Goal: Check status: Check status

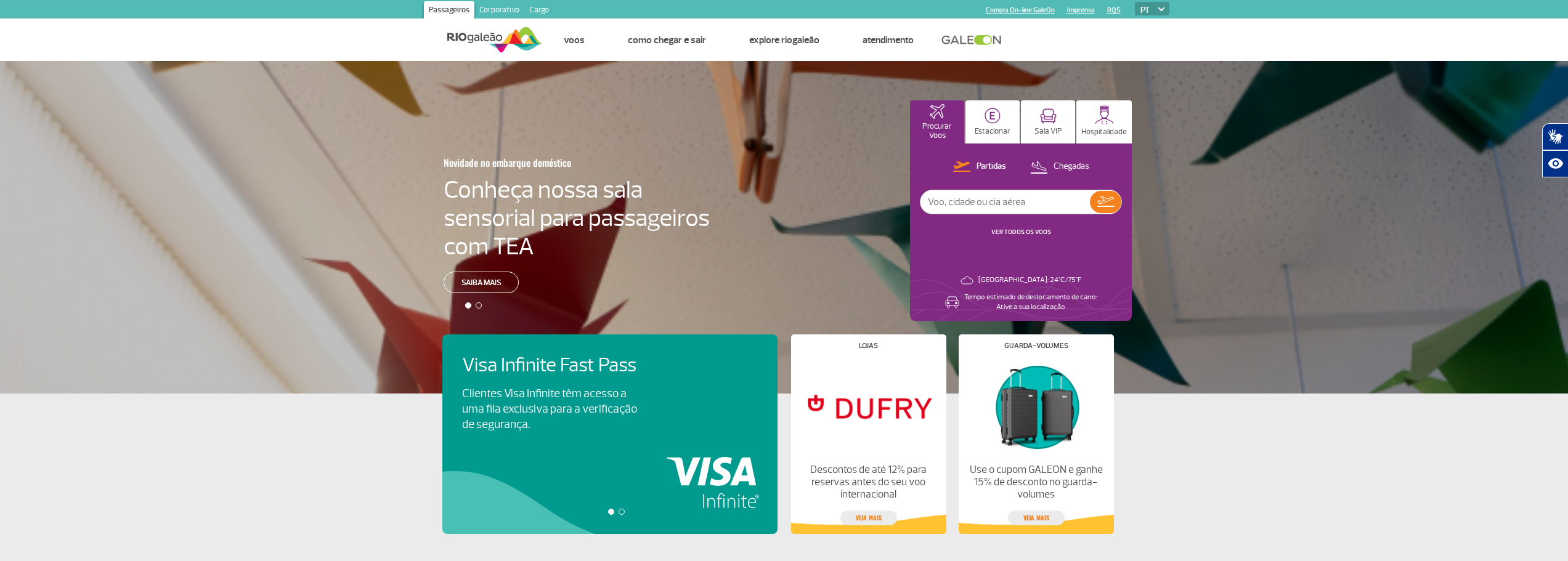
click at [991, 199] on input "text" at bounding box center [1005, 202] width 170 height 24
type input "5440"
click at [1105, 201] on img at bounding box center [1106, 201] width 17 height 11
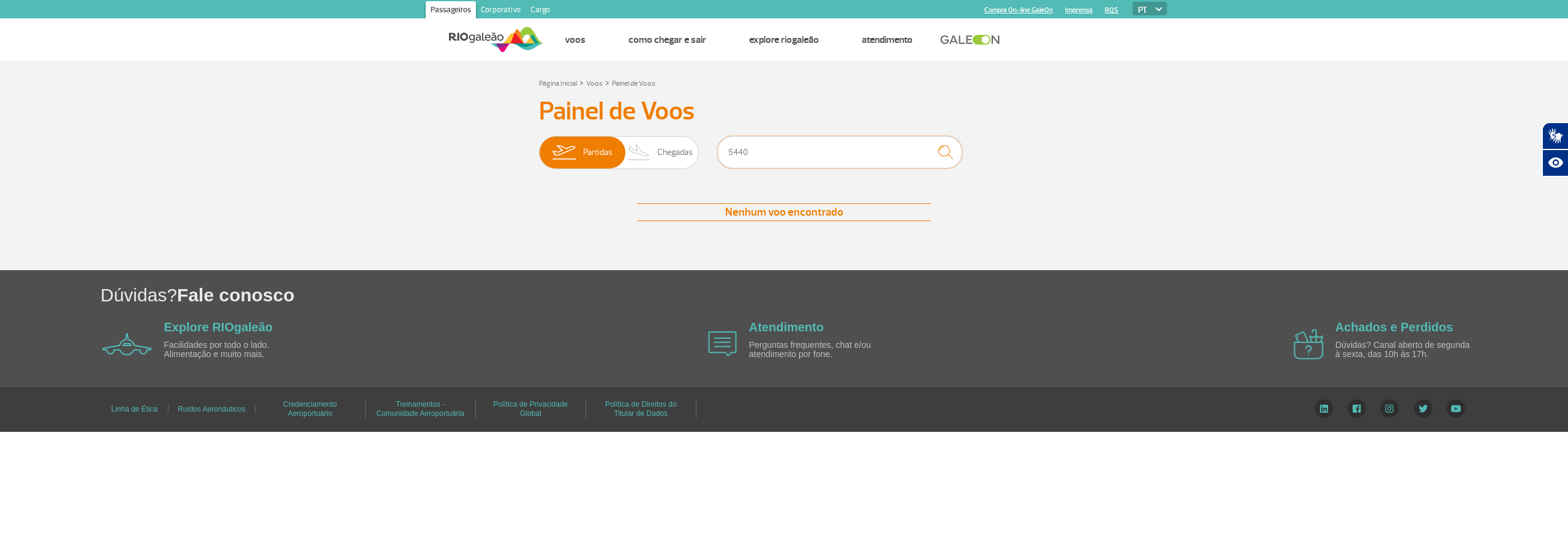
drag, startPoint x: 761, startPoint y: 154, endPoint x: 706, endPoint y: 150, distance: 55.1
click at [701, 150] on div "Partidas Chegadas 5440" at bounding box center [784, 154] width 490 height 37
type input "5024"
click at [951, 157] on img "submit" at bounding box center [946, 152] width 26 height 25
click at [658, 161] on span "Chegadas" at bounding box center [675, 152] width 35 height 32
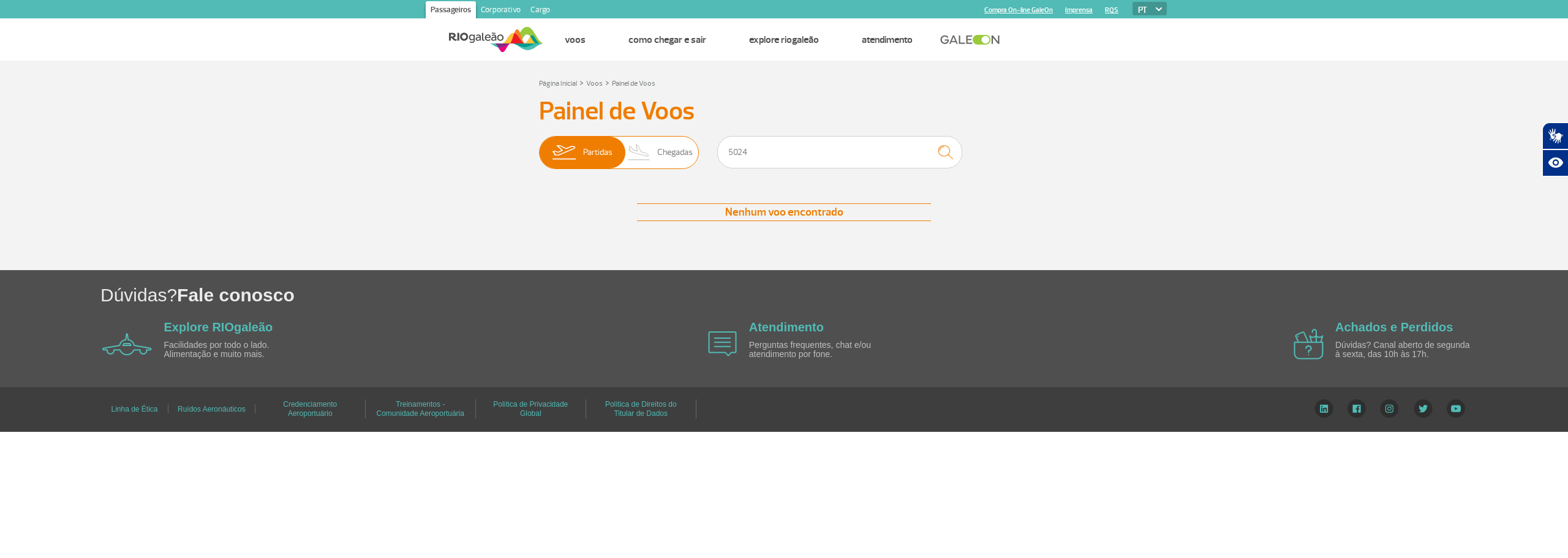
click at [539, 146] on input "Partidas Chegadas" at bounding box center [539, 146] width 0 height 0
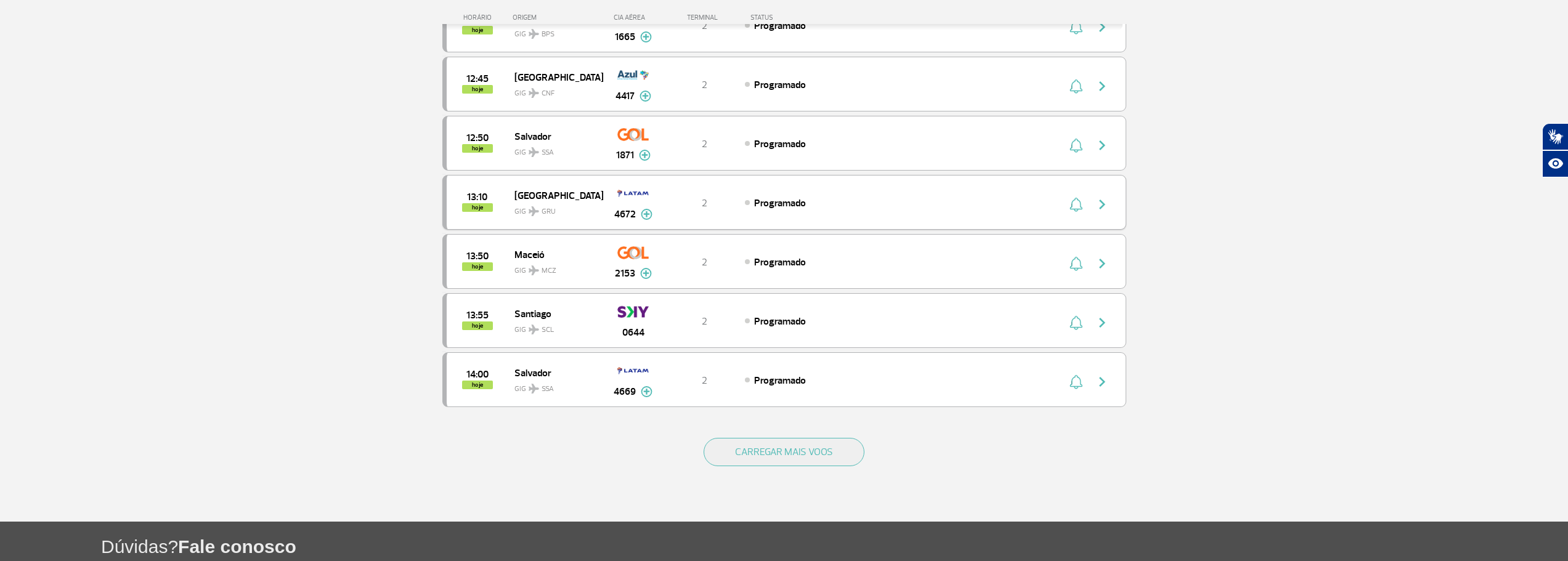
scroll to position [985, 0]
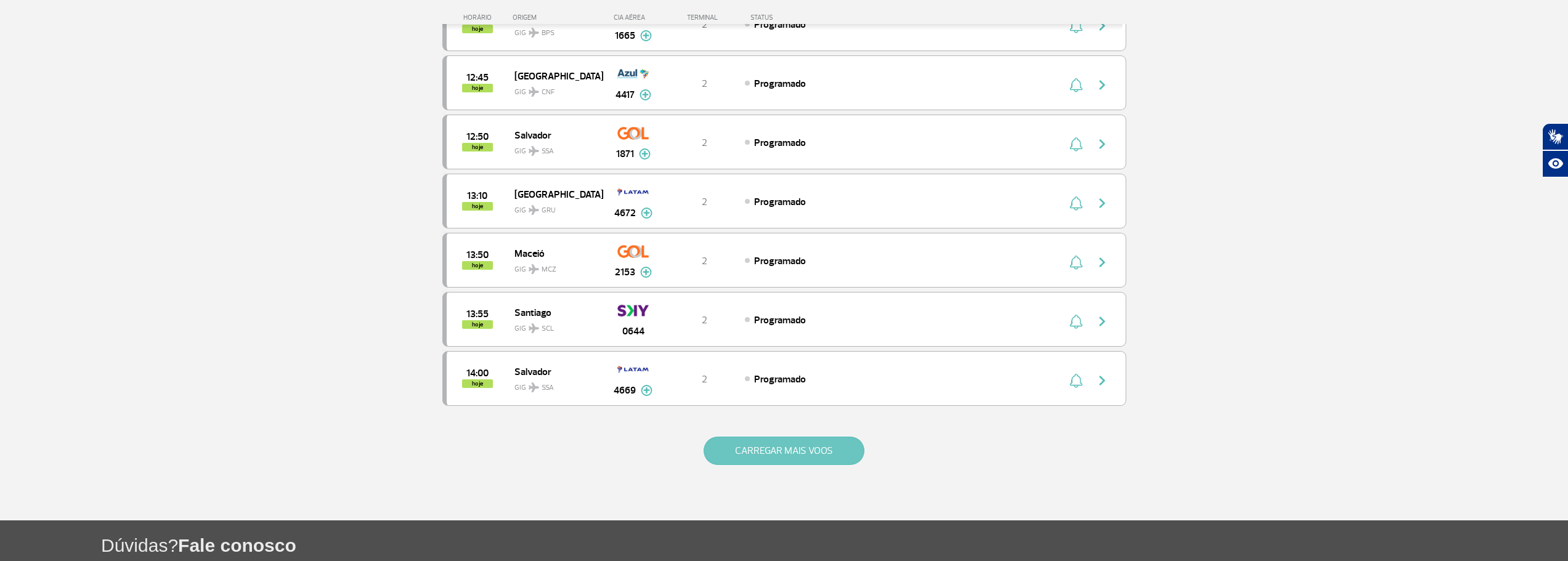
click at [792, 453] on button "CARREGAR MAIS VOOS" at bounding box center [784, 450] width 161 height 28
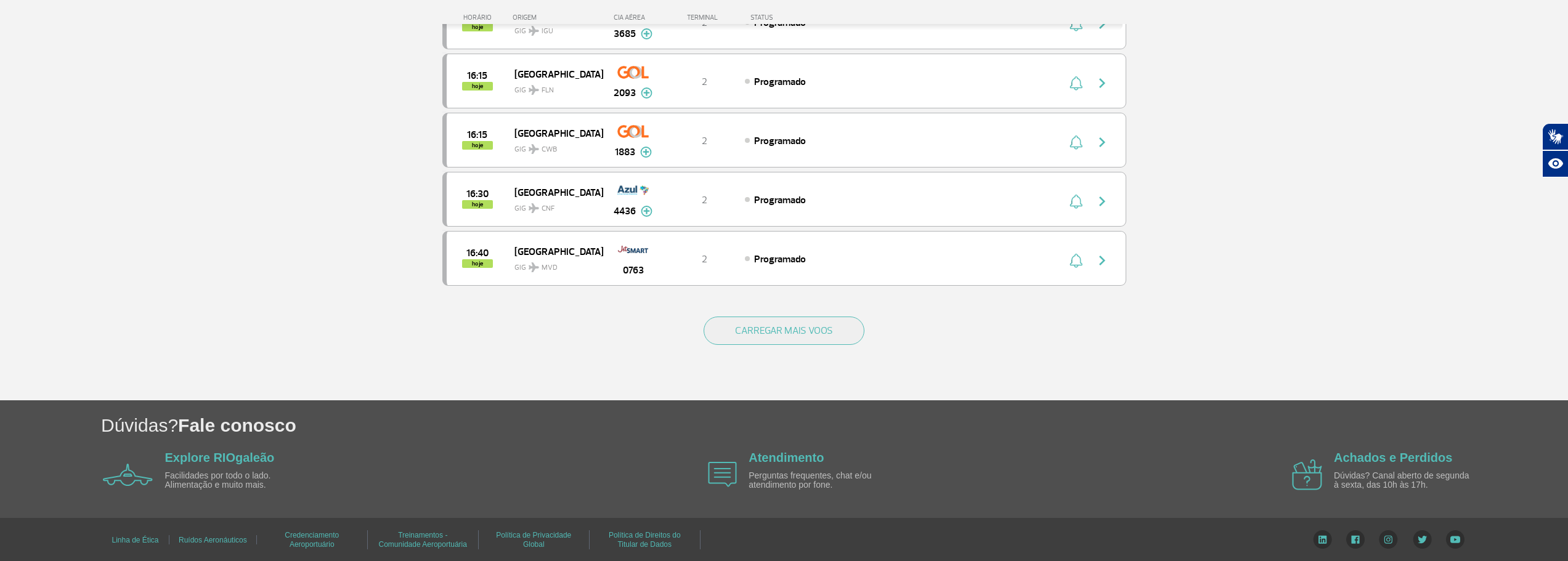
scroll to position [2290, 0]
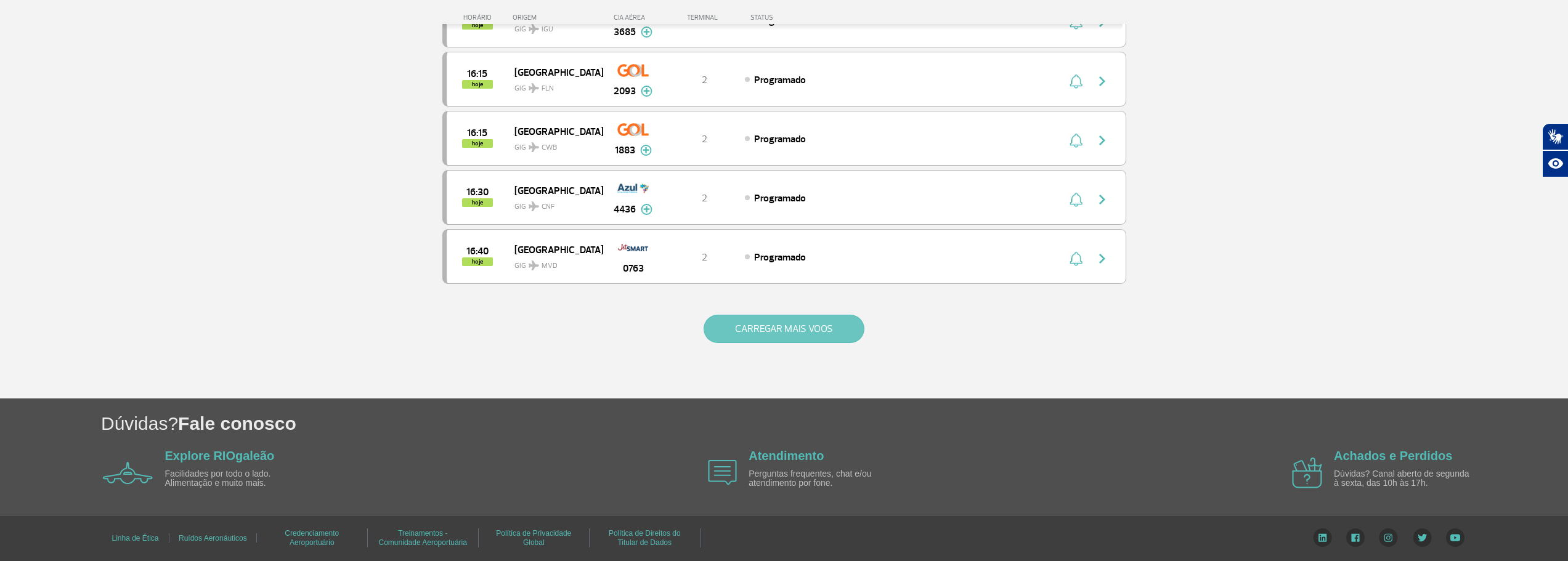
click at [753, 340] on button "CARREGAR MAIS VOOS" at bounding box center [784, 328] width 161 height 28
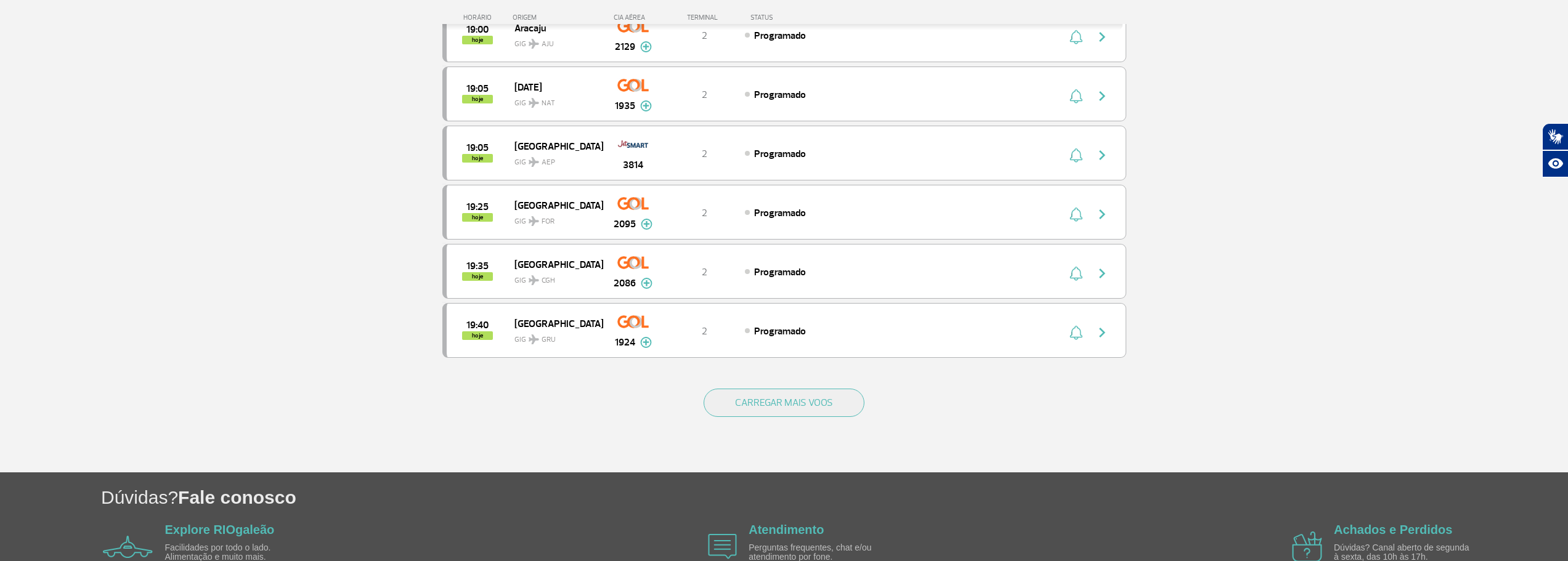
scroll to position [3472, 0]
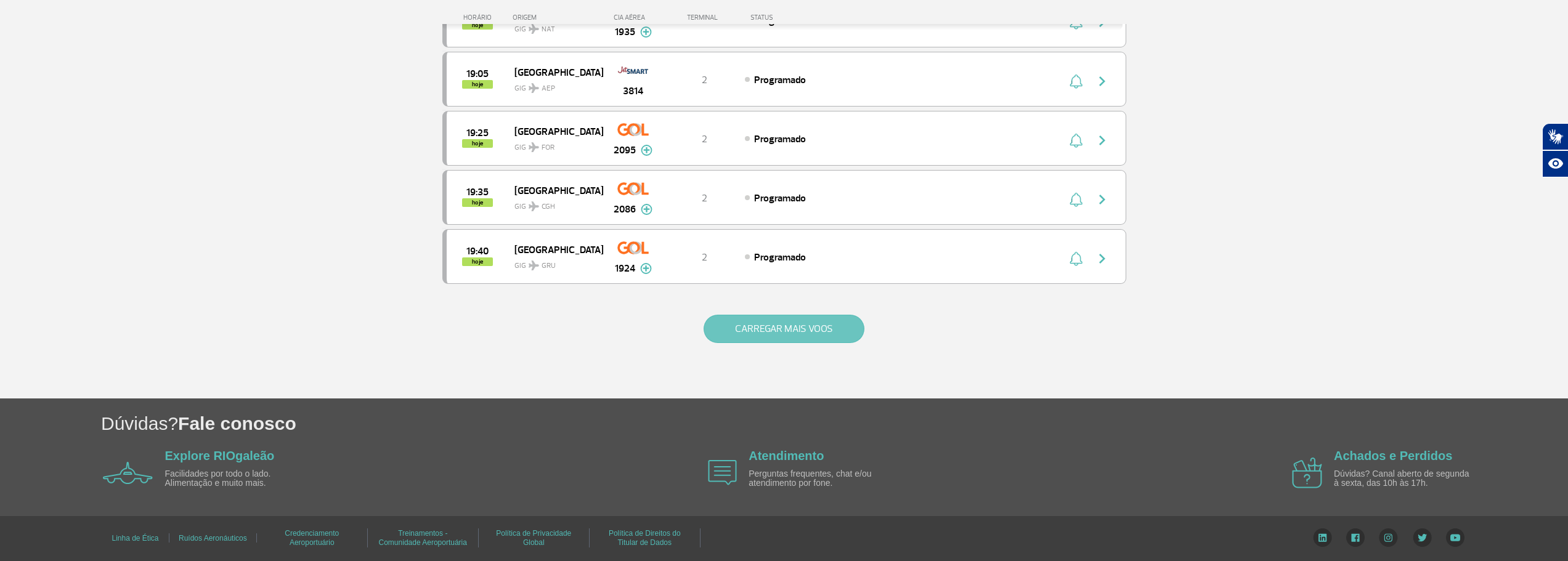
click at [783, 330] on button "CARREGAR MAIS VOOS" at bounding box center [784, 328] width 161 height 28
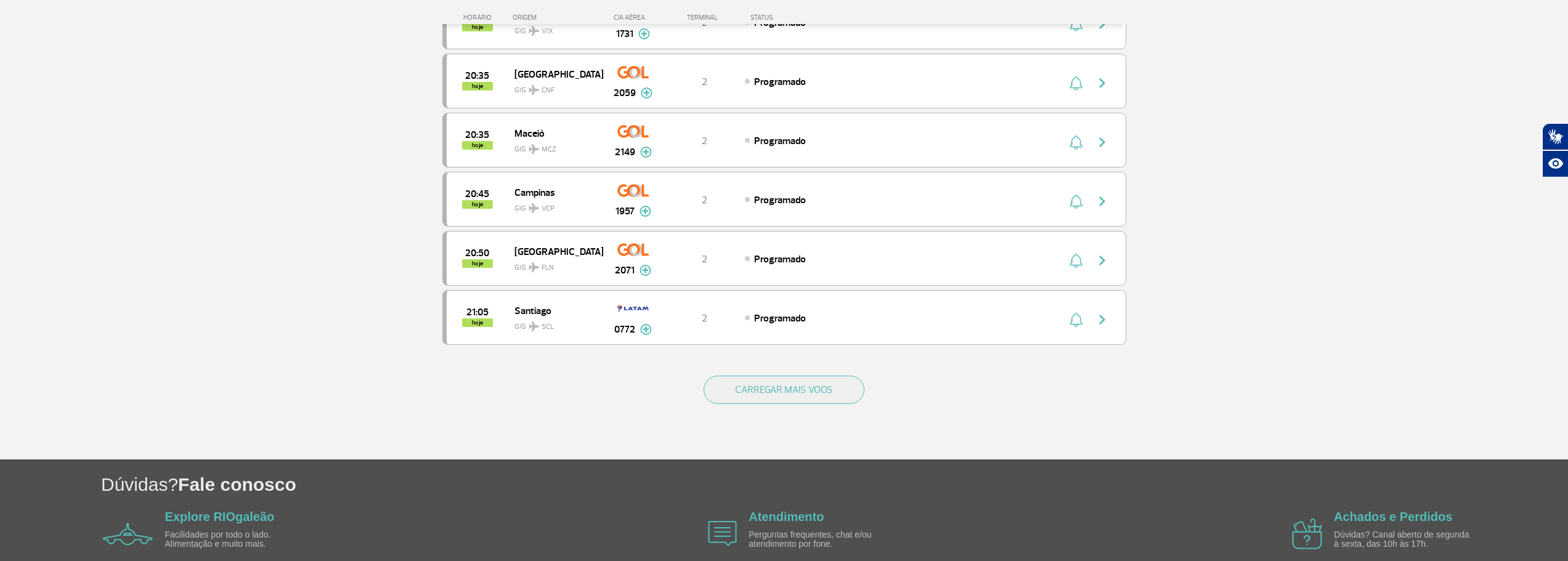
scroll to position [4654, 0]
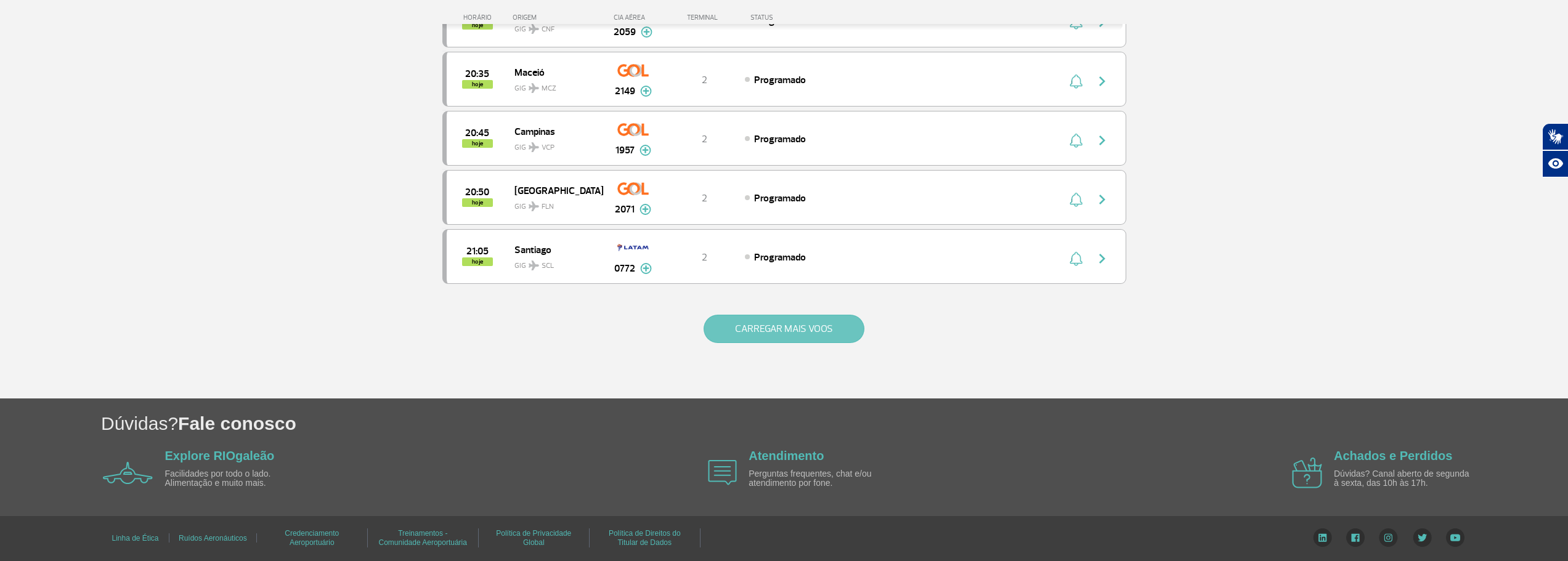
click at [801, 321] on button "CARREGAR MAIS VOOS" at bounding box center [784, 328] width 161 height 28
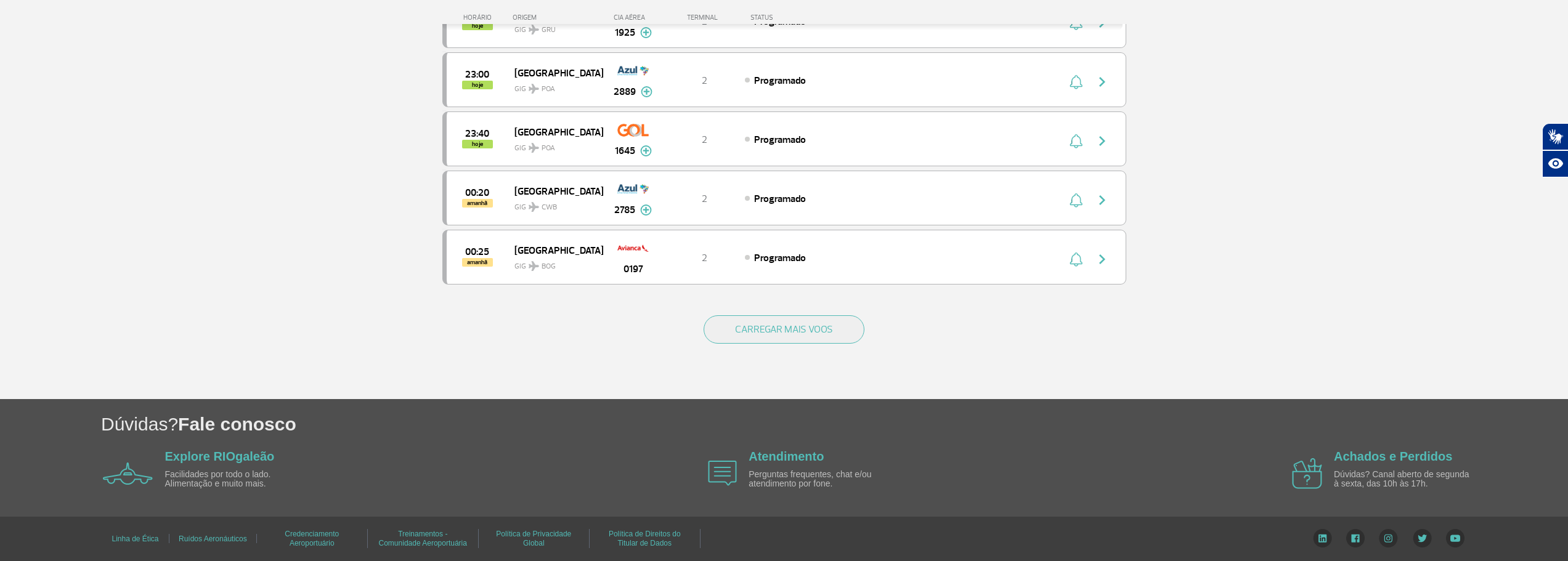
scroll to position [5836, 0]
click at [788, 335] on button "CARREGAR MAIS VOOS" at bounding box center [784, 328] width 161 height 28
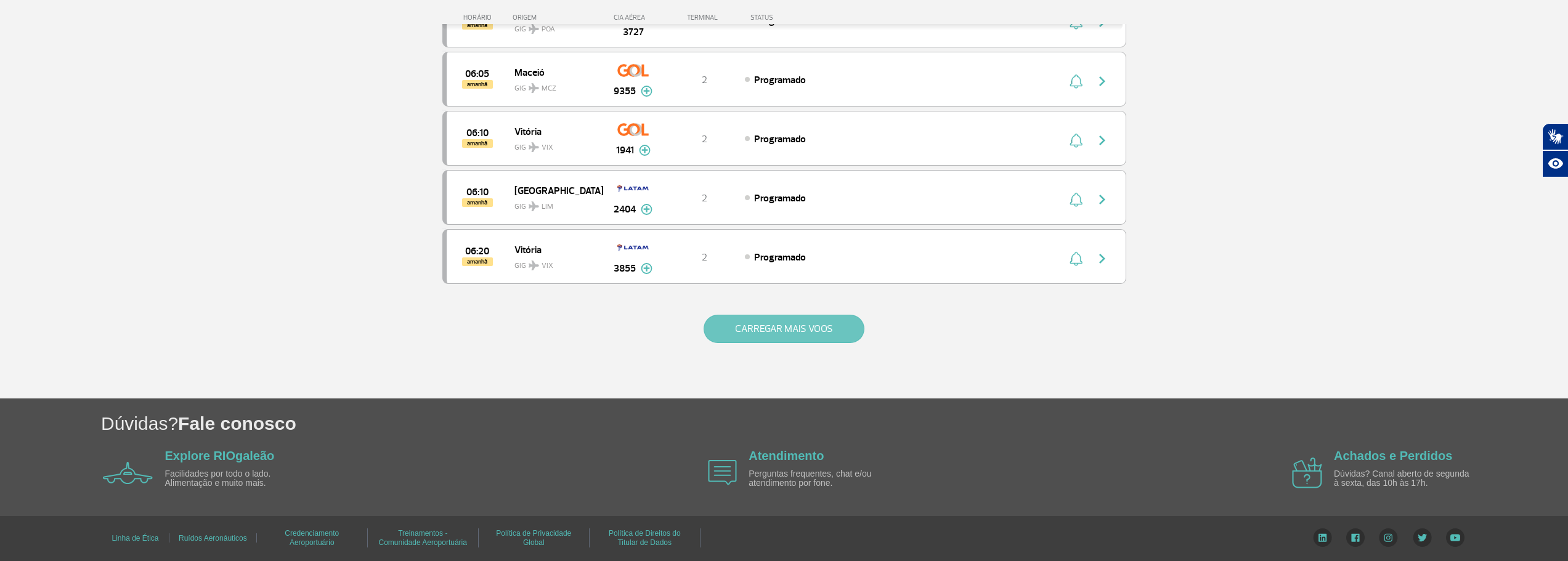
click at [786, 335] on button "CARREGAR MAIS VOOS" at bounding box center [784, 328] width 161 height 28
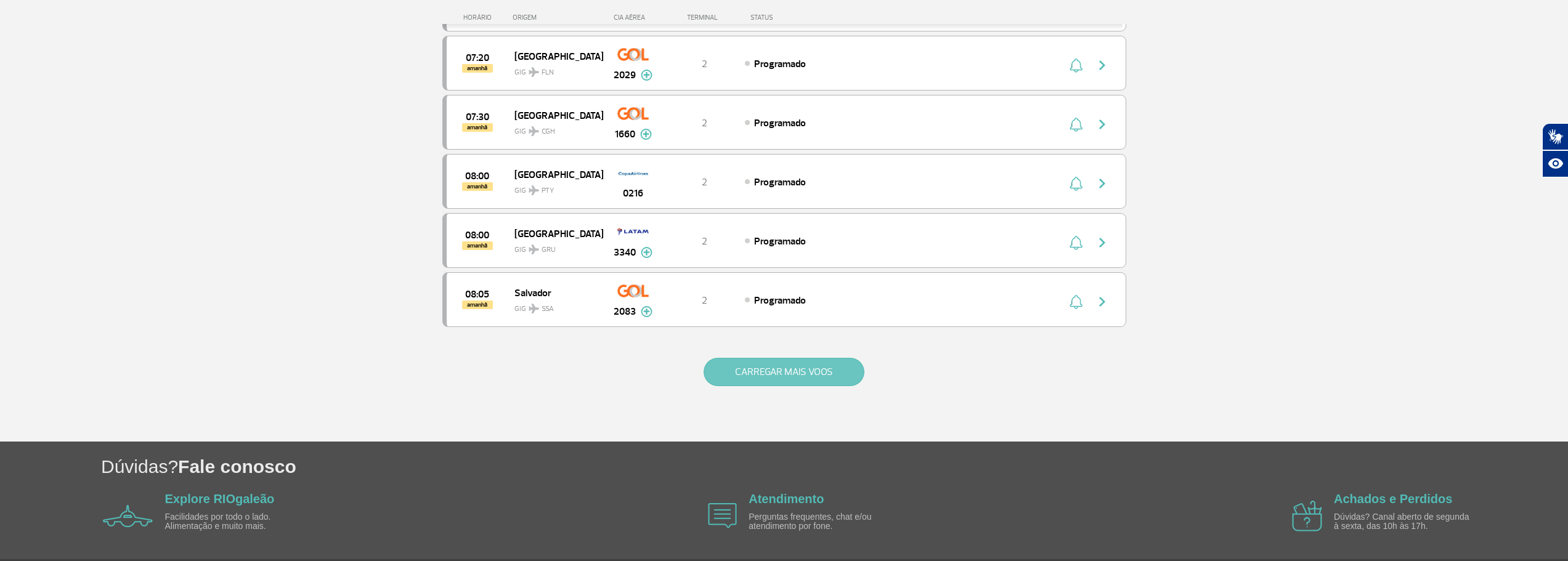
scroll to position [8192, 0]
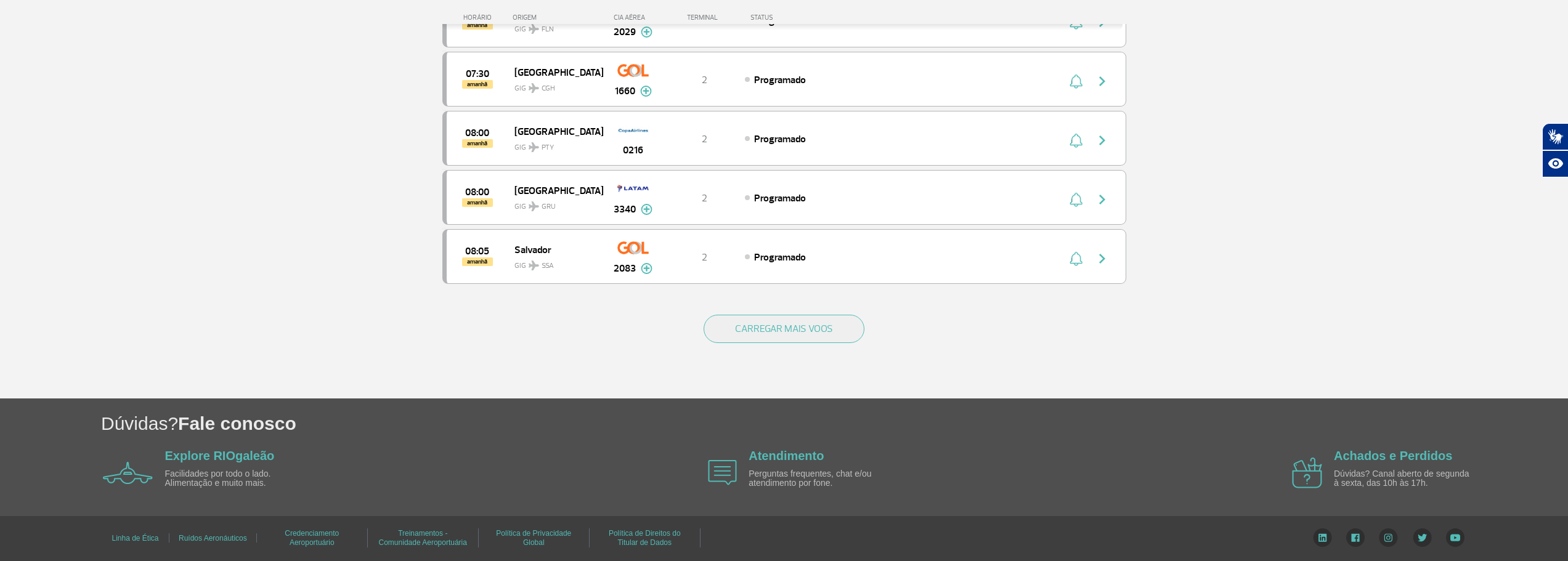
click at [835, 313] on div "CARREGAR MAIS VOOS" at bounding box center [784, 348] width 684 height 99
click at [820, 327] on button "CARREGAR MAIS VOOS" at bounding box center [784, 328] width 161 height 28
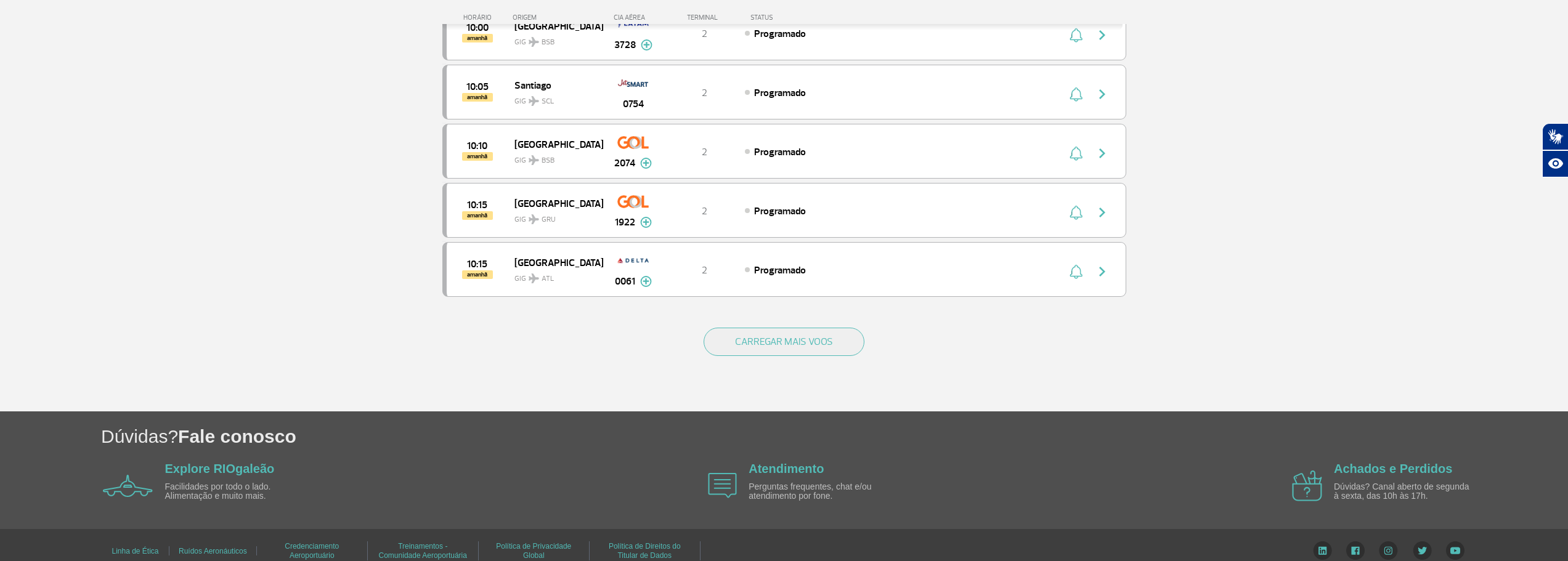
scroll to position [9362, 0]
click at [790, 333] on button "CARREGAR MAIS VOOS" at bounding box center [784, 341] width 161 height 28
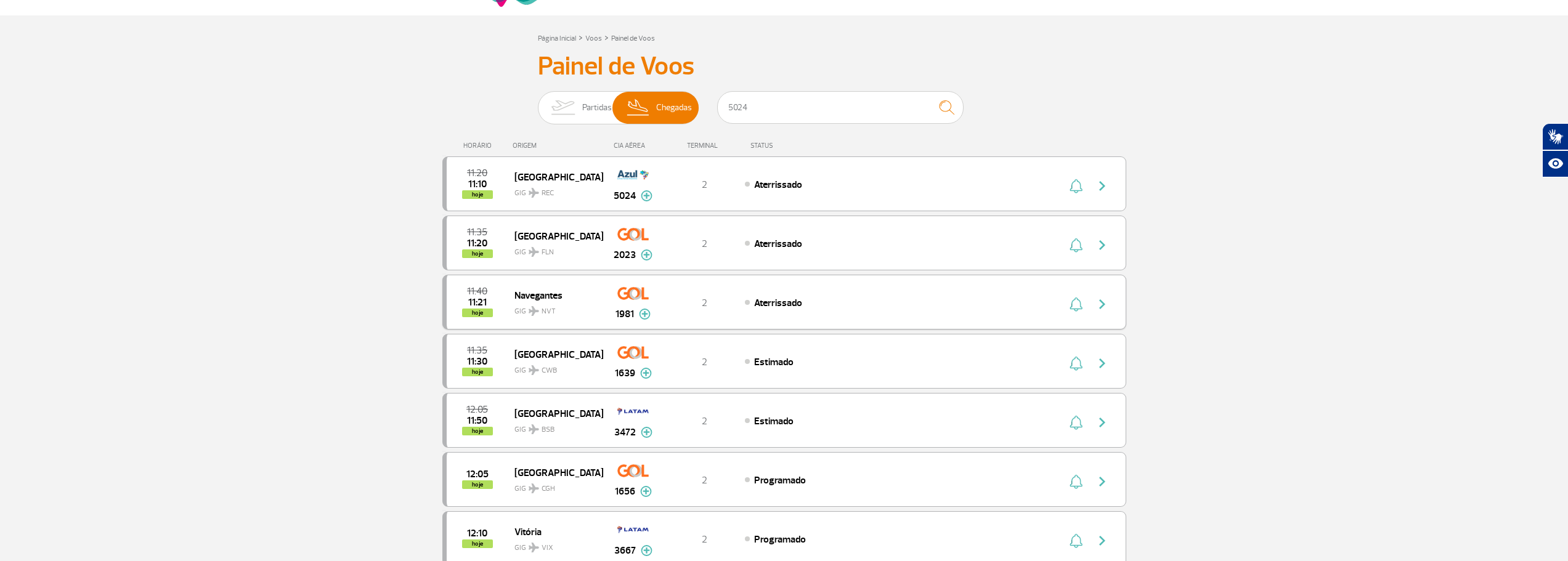
scroll to position [0, 0]
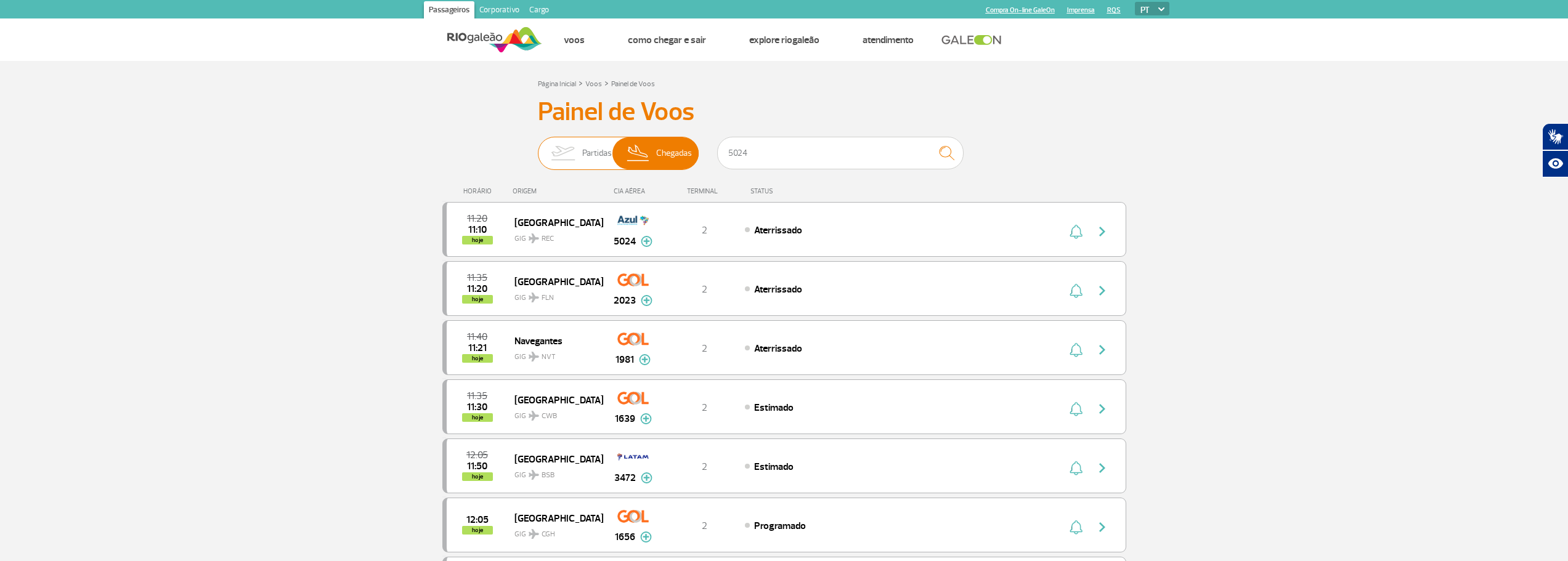
click at [586, 155] on span "Partidas" at bounding box center [597, 153] width 29 height 32
click at [538, 147] on input "Partidas Chegadas" at bounding box center [538, 147] width 0 height 0
